Goal: Transaction & Acquisition: Purchase product/service

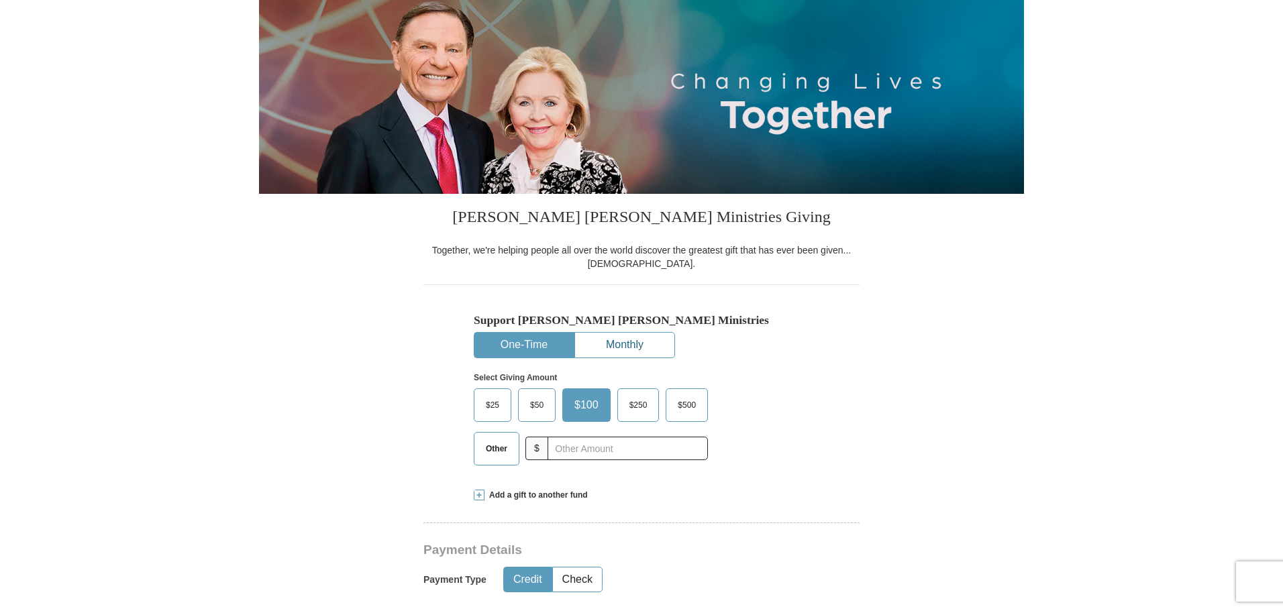
scroll to position [260, 0]
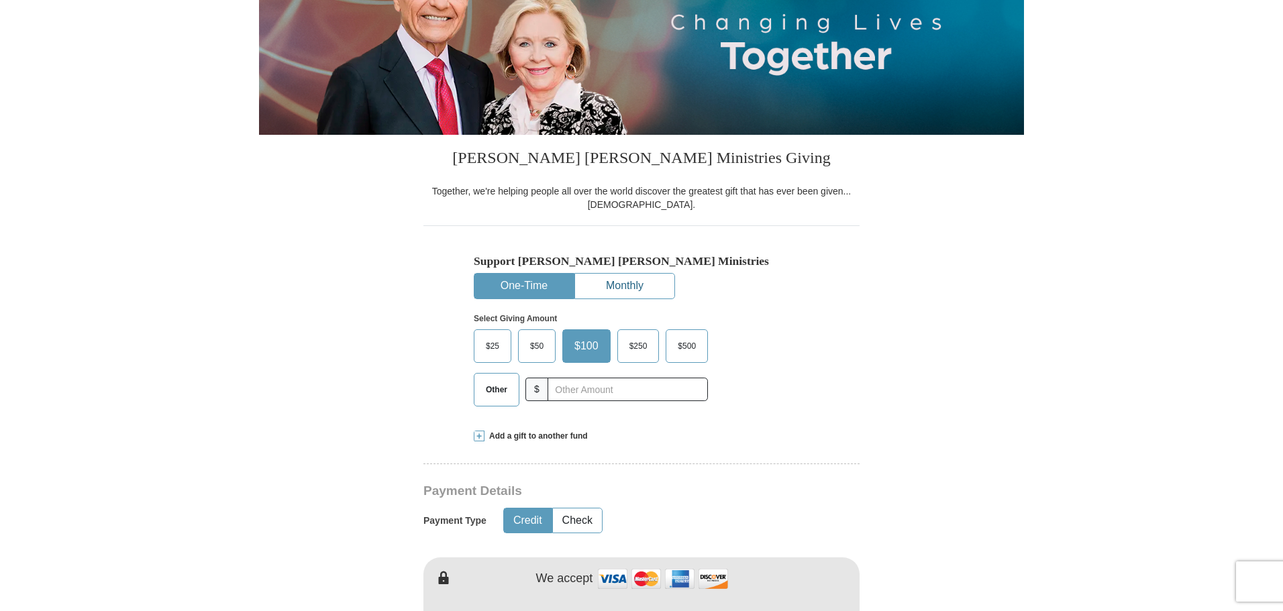
click at [625, 284] on button "Monthly" at bounding box center [624, 286] width 99 height 25
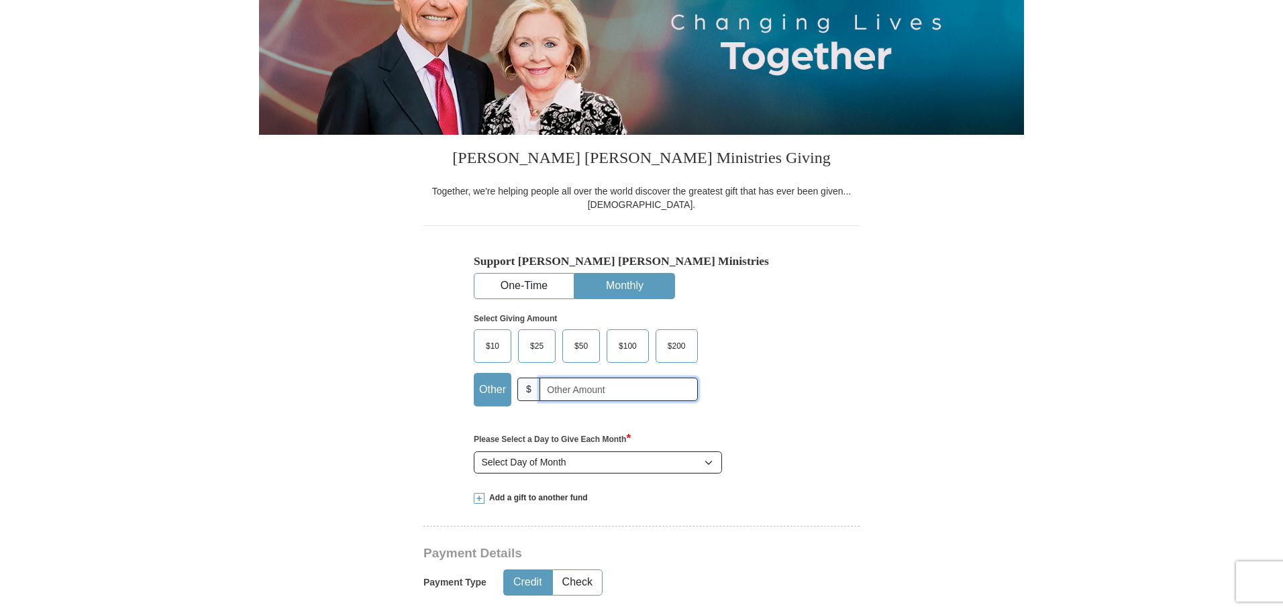
click at [559, 391] on input "text" at bounding box center [619, 389] width 158 height 23
type input "20.00"
click at [710, 462] on select "Select Day of Month 1 2 3 4 5 6 7 8 9 10 11 12 13 14 15 16 17 18 19 20 21 22 23…" at bounding box center [598, 463] width 248 height 23
select select "28"
click at [474, 452] on select "Select Day of Month 1 2 3 4 5 6 7 8 9 10 11 12 13 14 15 16 17 18 19 20 21 22 23…" at bounding box center [598, 463] width 248 height 23
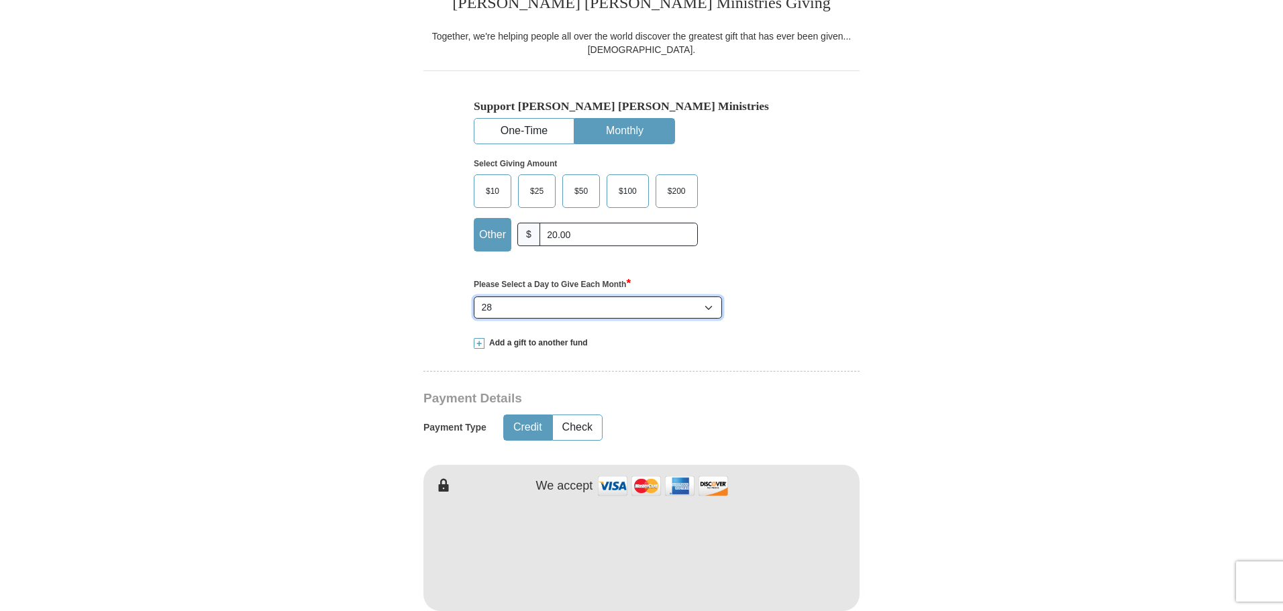
scroll to position [462, 0]
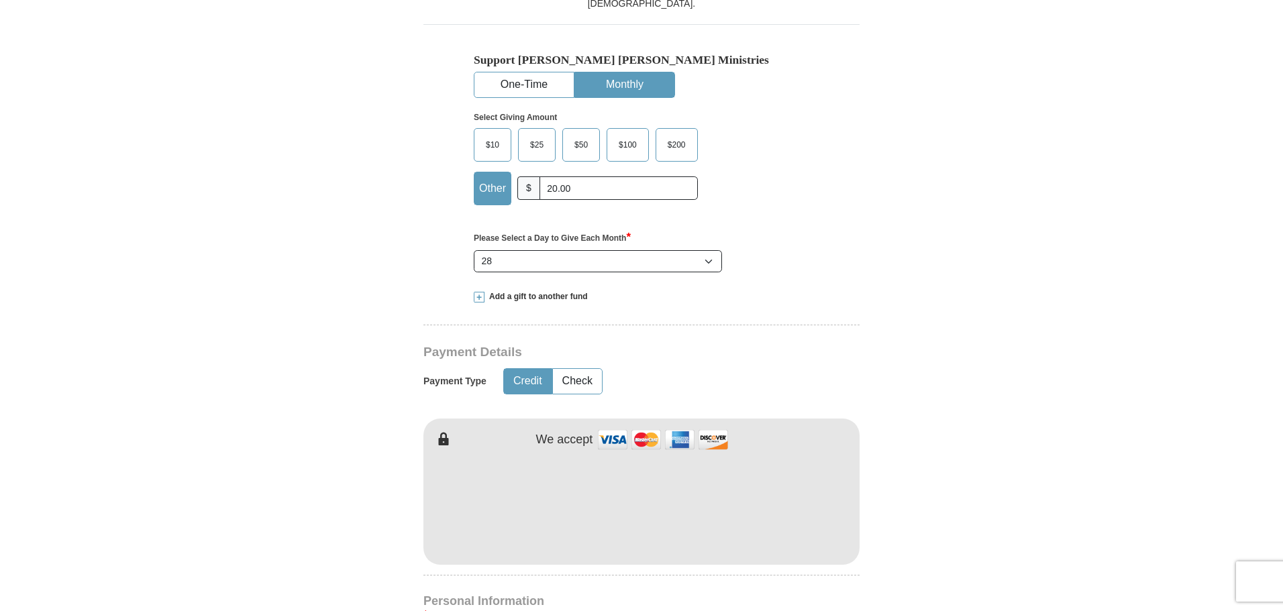
click at [534, 385] on button "Credit" at bounding box center [528, 381] width 48 height 25
click at [536, 87] on button "One-Time" at bounding box center [523, 84] width 99 height 25
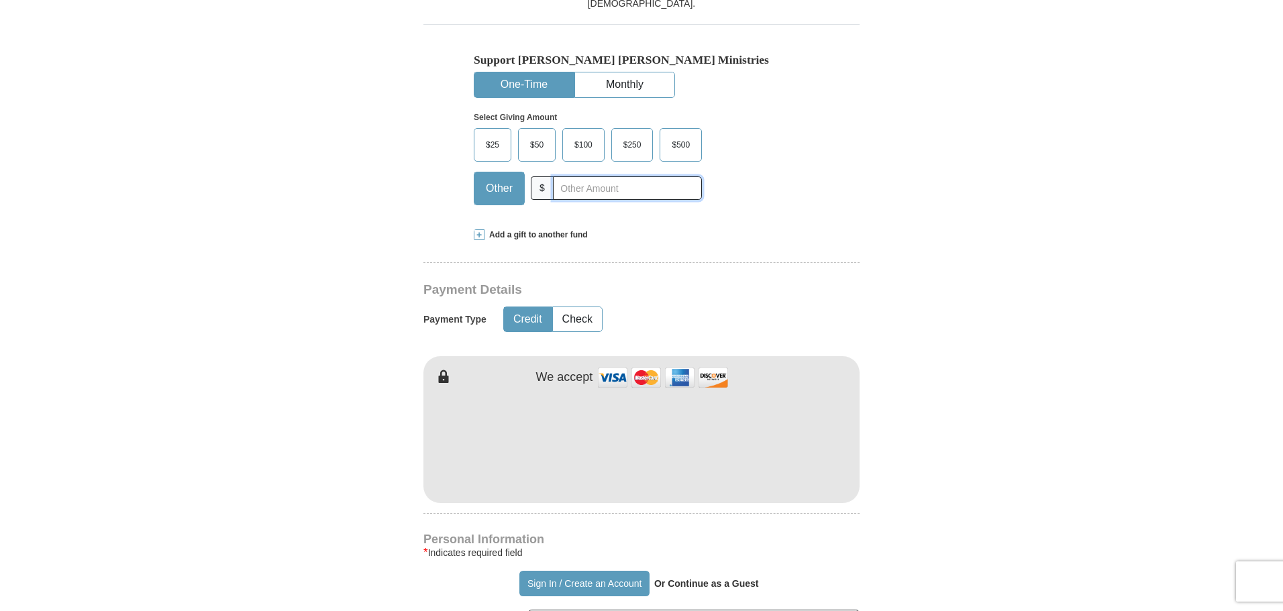
click at [574, 189] on input "text" at bounding box center [627, 188] width 149 height 23
type input "20.00"
click at [721, 243] on div "[PERSON_NAME] [PERSON_NAME] Ministries Giving Together, we're helping people al…" at bounding box center [641, 615] width 436 height 1363
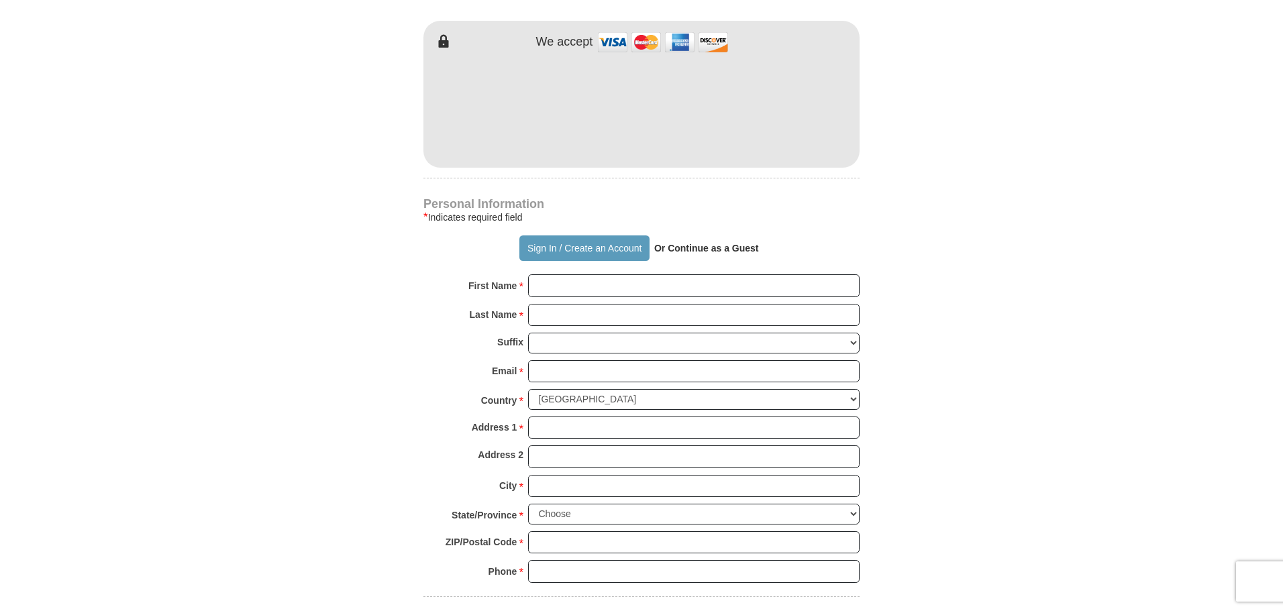
scroll to position [730, 0]
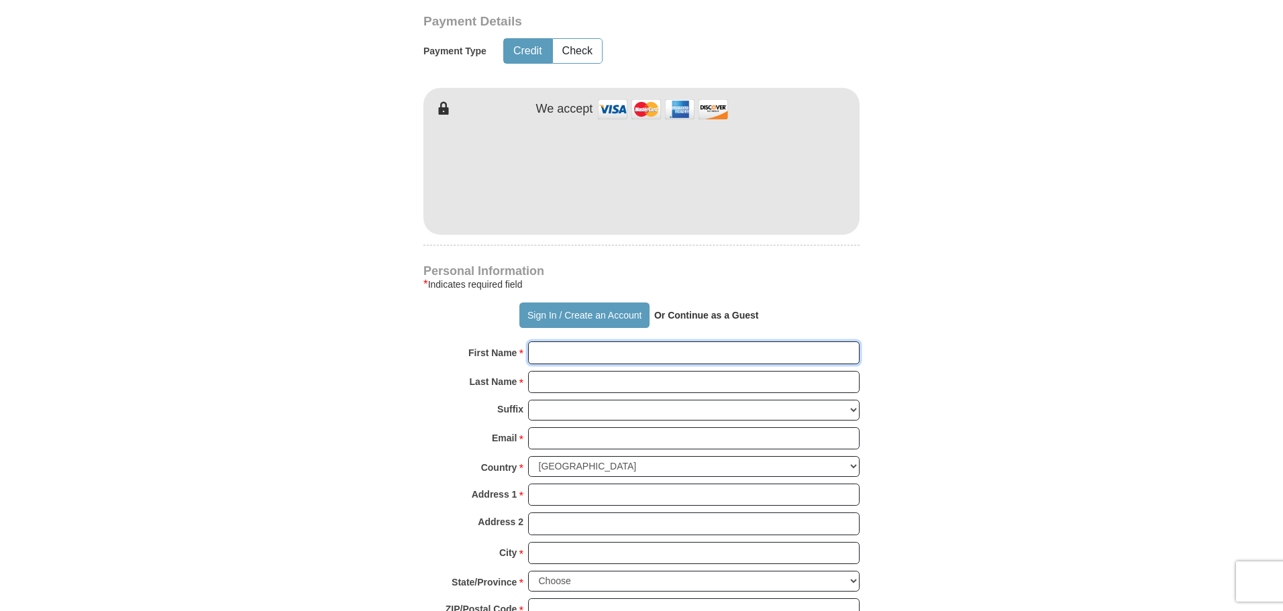
click at [600, 356] on input "First Name *" at bounding box center [694, 353] width 332 height 23
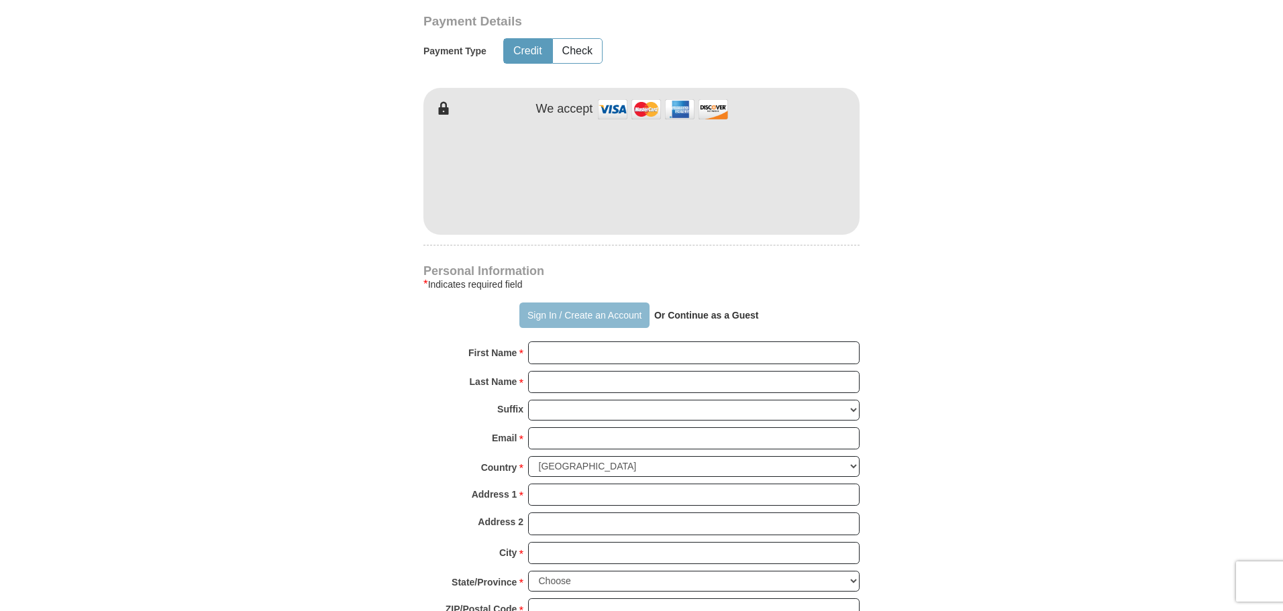
click at [609, 315] on button "Sign In / Create an Account" at bounding box center [584, 316] width 130 height 26
